Goal: Information Seeking & Learning: Learn about a topic

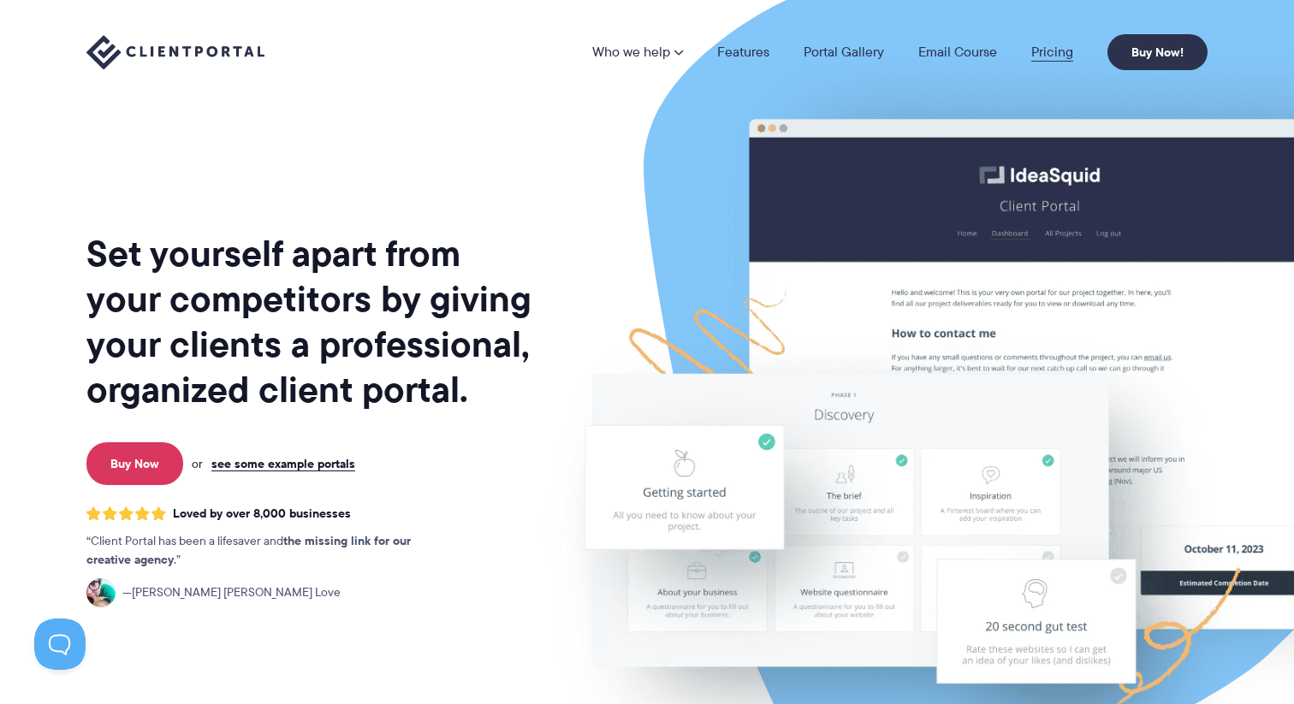
click at [1044, 47] on link "Pricing" at bounding box center [1052, 52] width 42 height 14
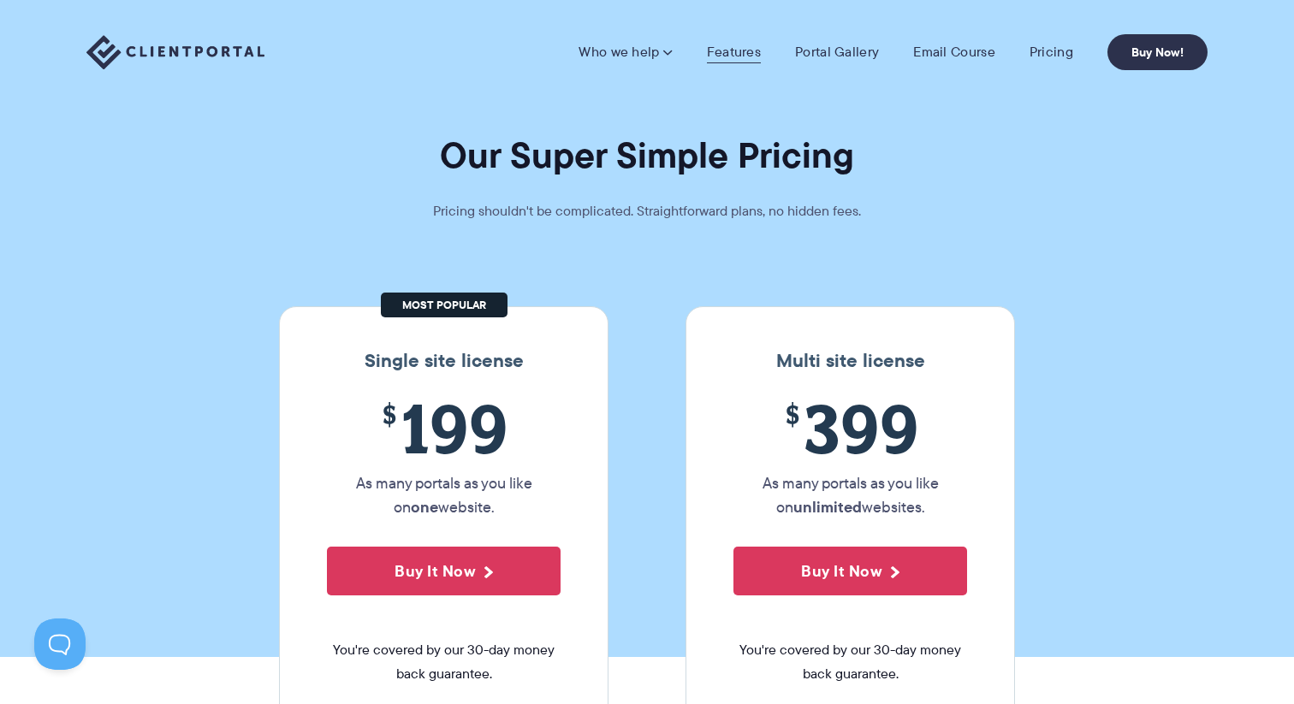
click at [739, 50] on link "Features" at bounding box center [734, 52] width 54 height 17
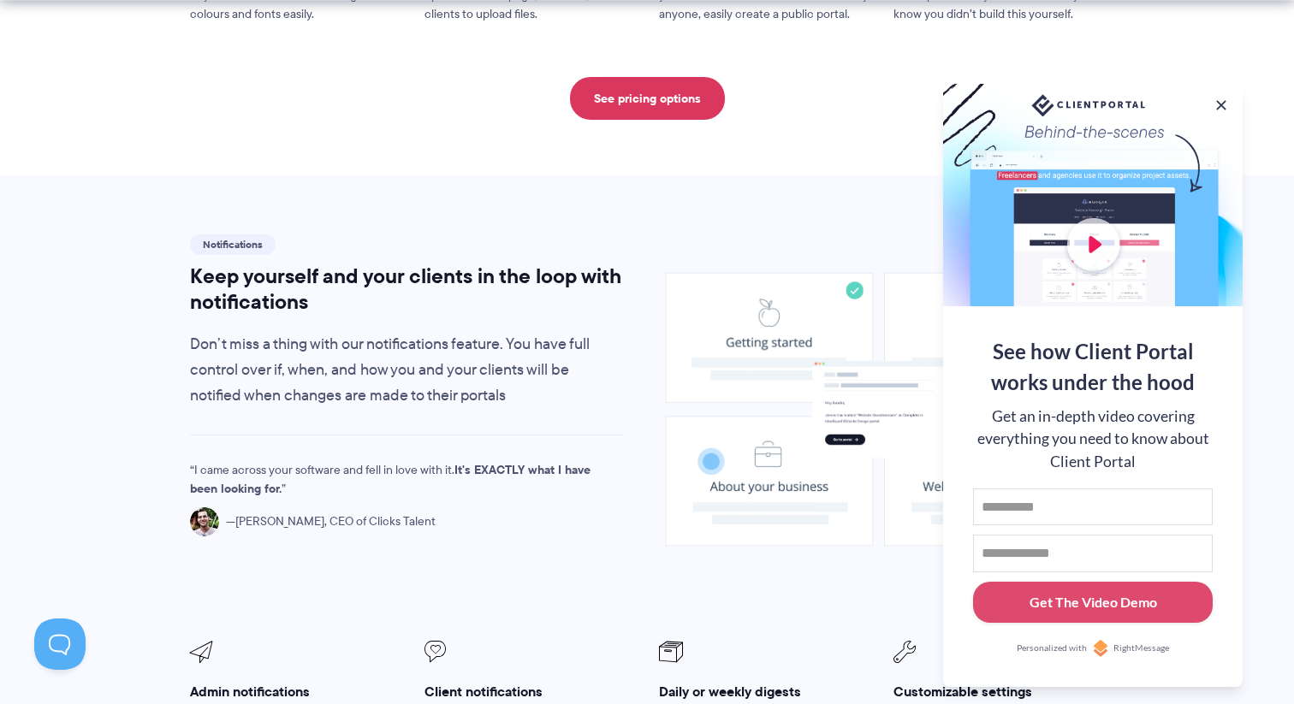
scroll to position [1085, 0]
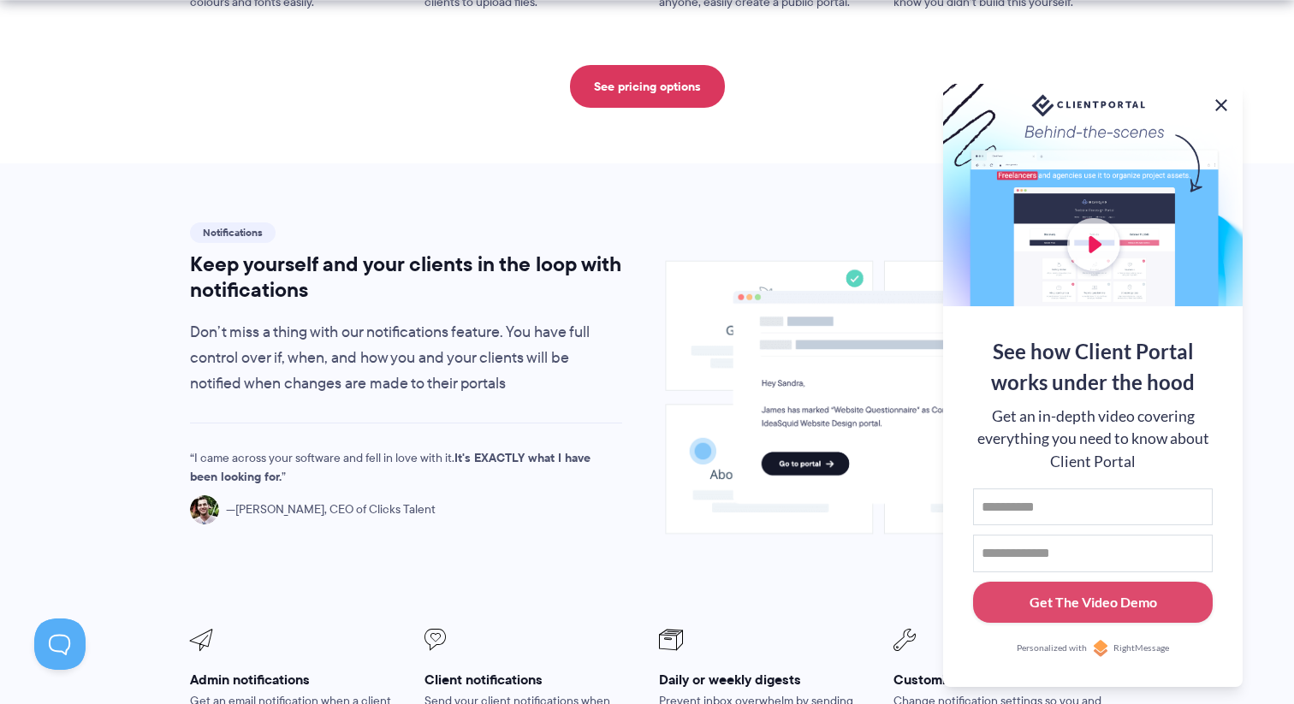
click at [1218, 106] on button at bounding box center [1221, 105] width 21 height 21
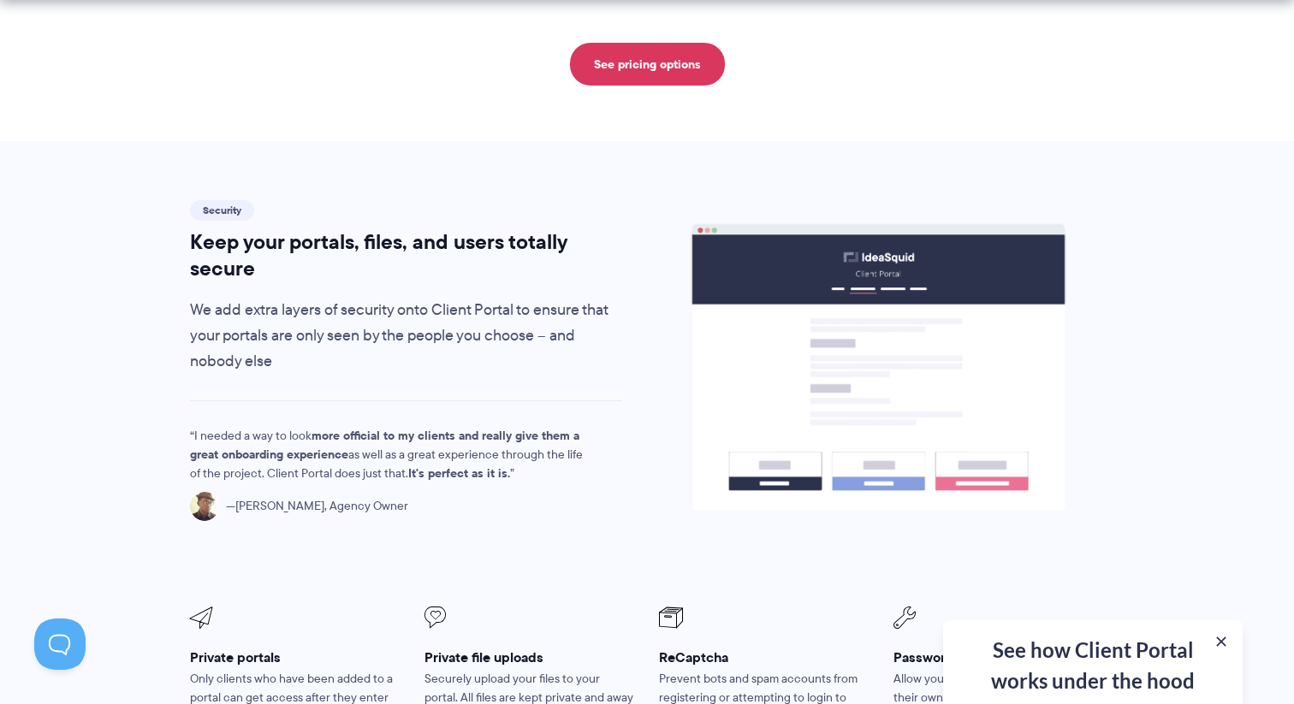
scroll to position [2722, 0]
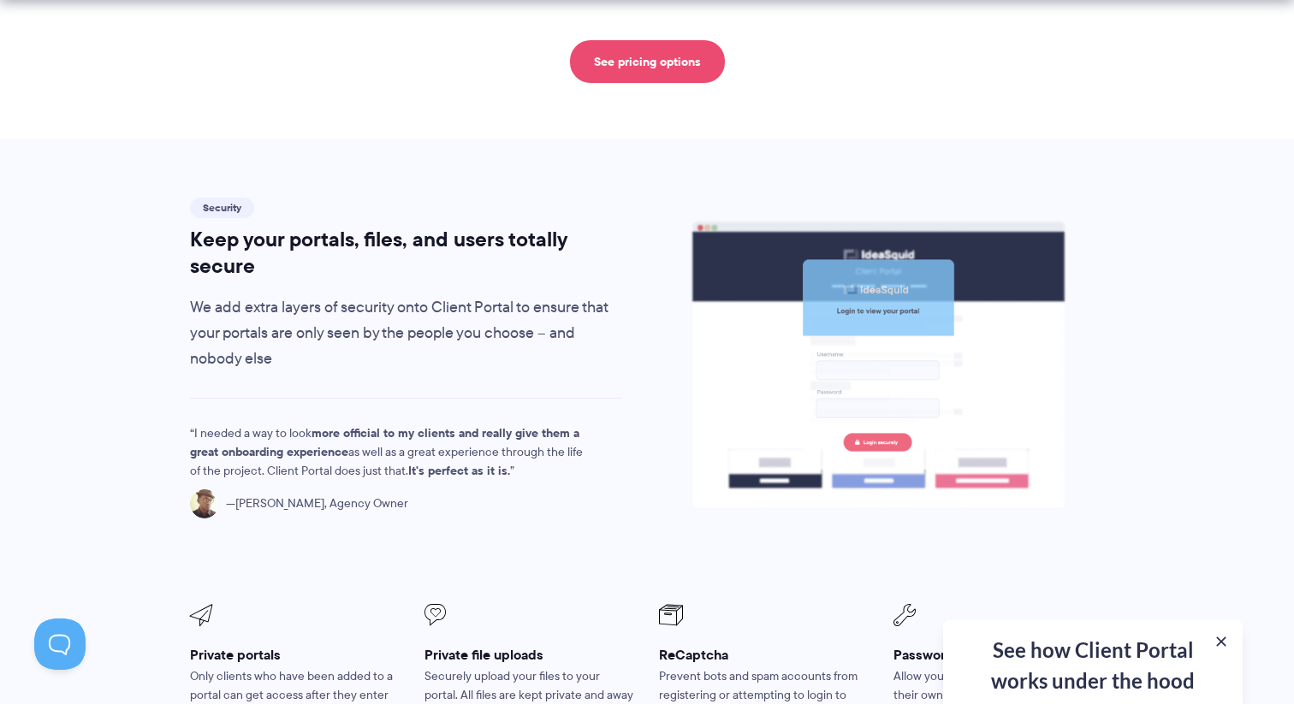
click at [662, 40] on link "See pricing options" at bounding box center [647, 61] width 155 height 43
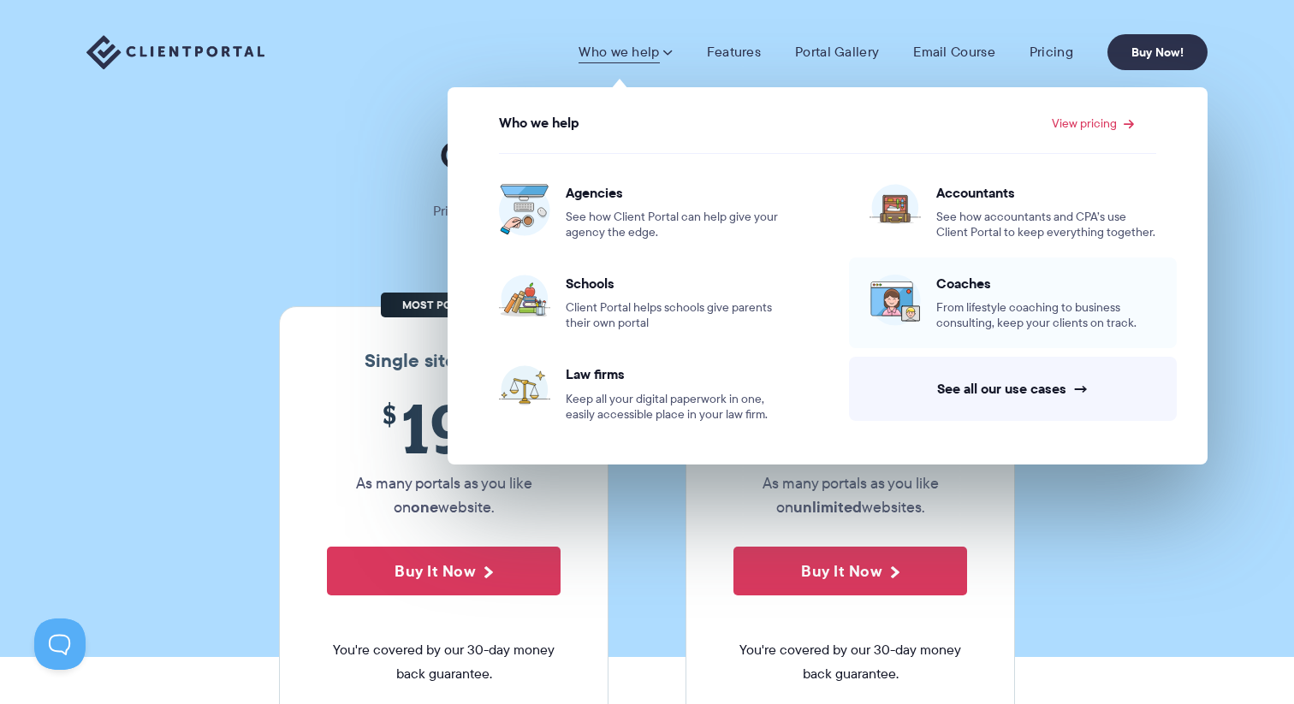
click at [957, 290] on span "Coaches" at bounding box center [1046, 283] width 220 height 17
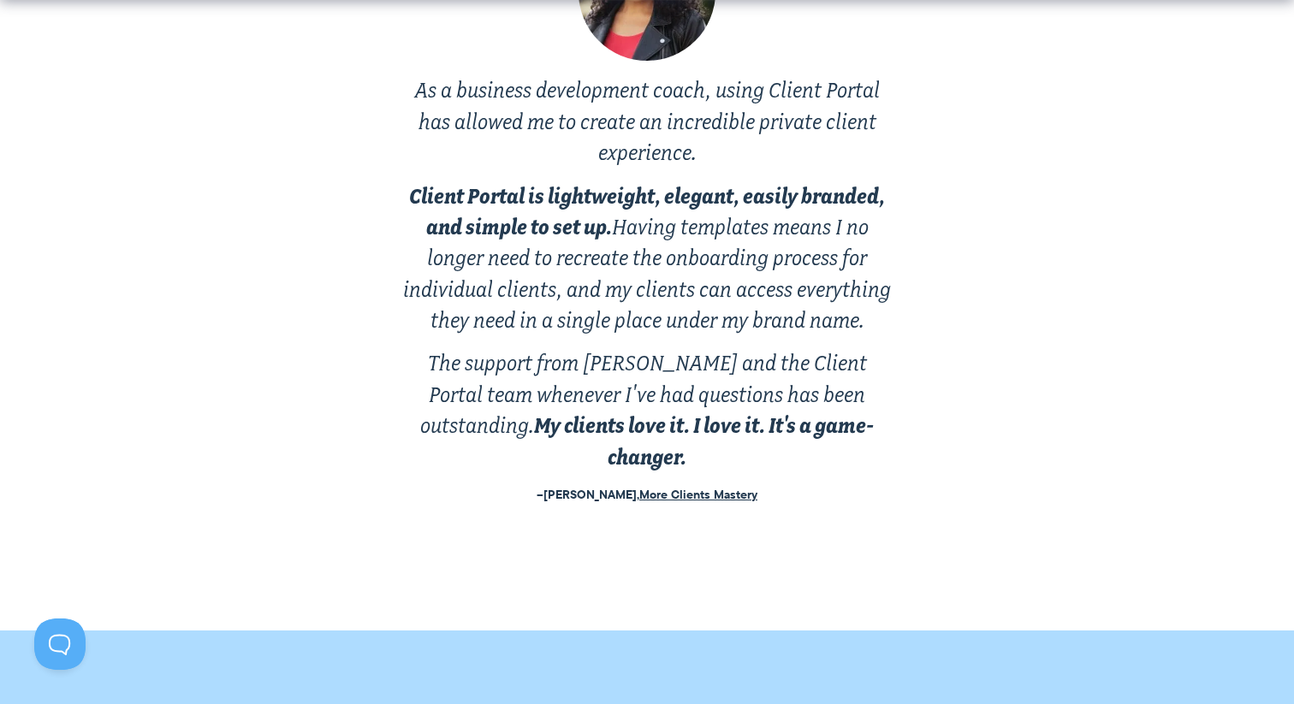
scroll to position [3421, 0]
